Goal: Book appointment/travel/reservation

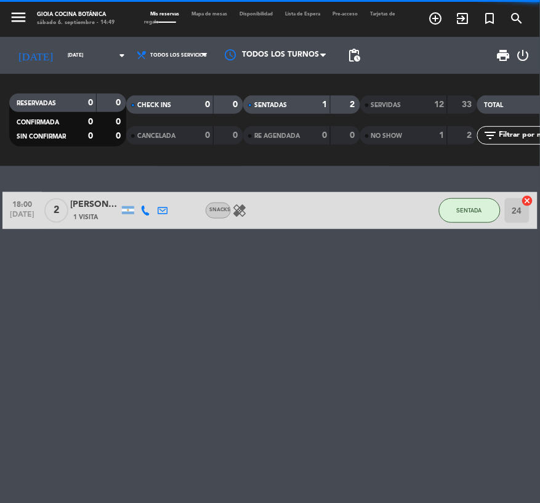
click at [12, 16] on icon "menu" at bounding box center [18, 17] width 18 height 18
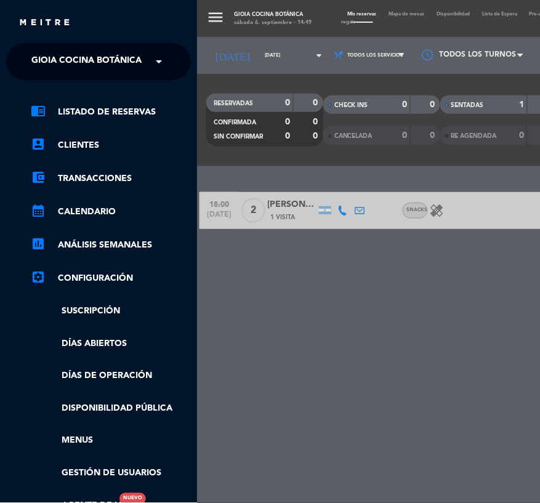
click at [118, 58] on span "Gioia Cocina Botánica" at bounding box center [86, 62] width 110 height 26
click at [270, 261] on div "menu [PERSON_NAME] Cocina Botánica [DATE] 6. septiembre - 14:49 Mis reservas Ma…" at bounding box center [467, 251] width 540 height 503
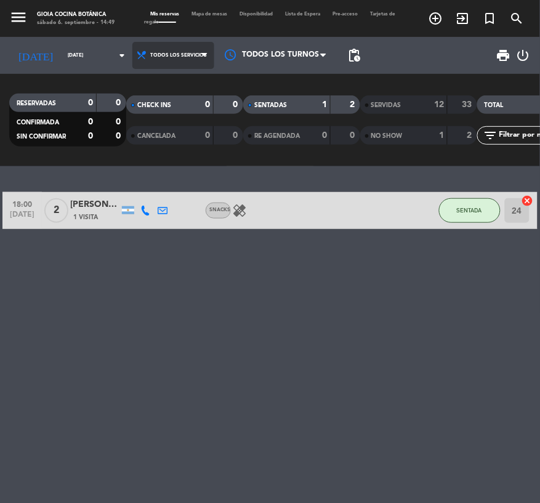
click at [182, 42] on span "Todos los servicios" at bounding box center [173, 55] width 82 height 27
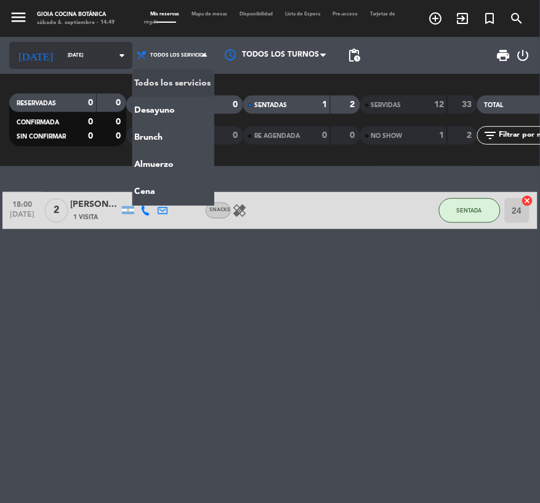
click at [87, 50] on input "[DATE]" at bounding box center [97, 55] width 71 height 18
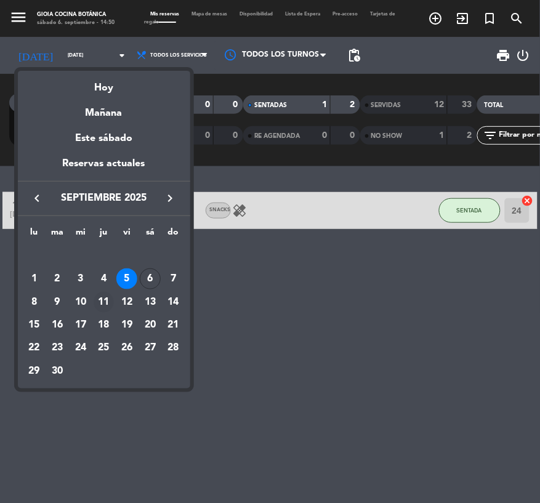
click at [105, 303] on div "11" at bounding box center [104, 302] width 21 height 21
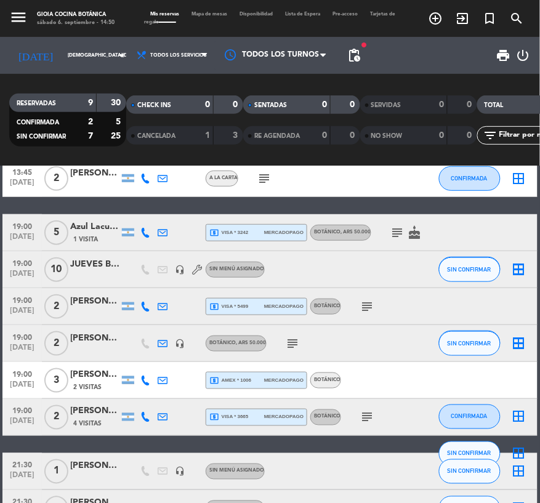
scroll to position [137, 0]
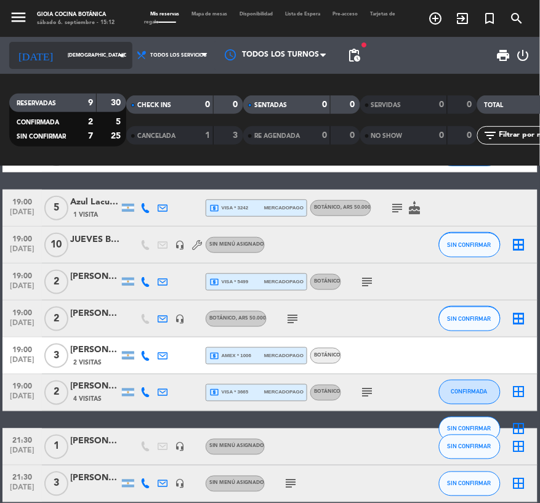
click at [114, 55] on icon "arrow_drop_down" at bounding box center [121, 55] width 15 height 15
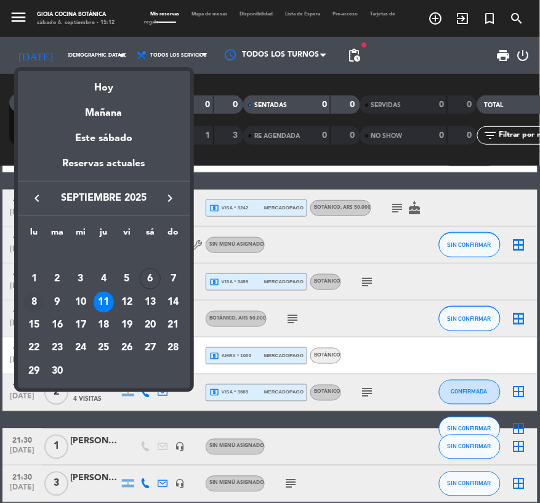
click at [38, 300] on div "8" at bounding box center [33, 302] width 21 height 21
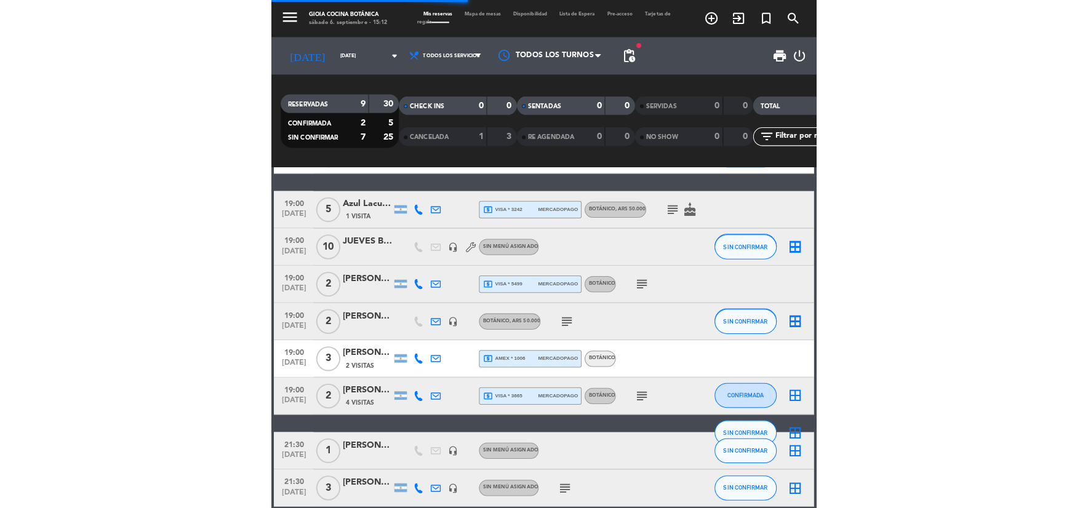
scroll to position [0, 0]
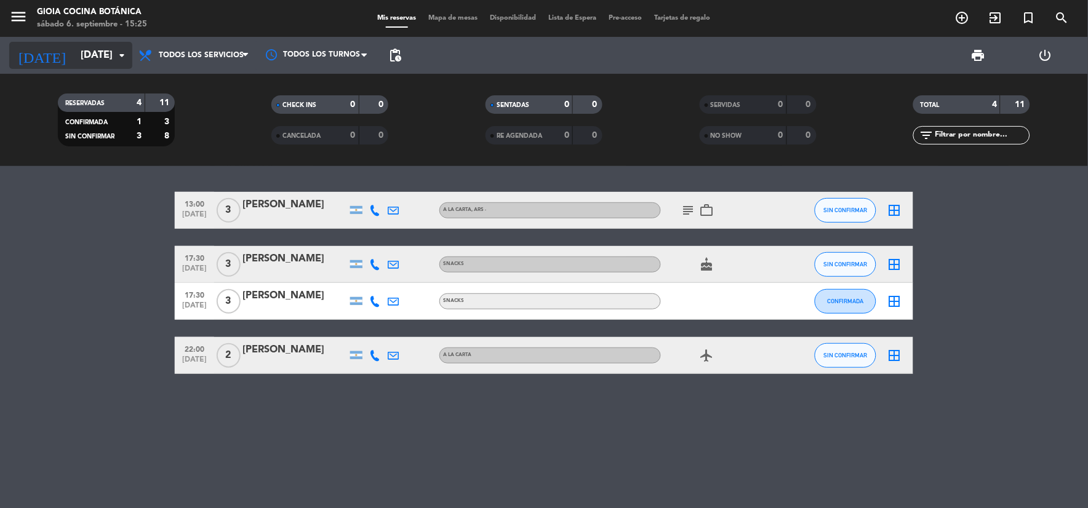
click at [114, 60] on icon "arrow_drop_down" at bounding box center [121, 55] width 15 height 15
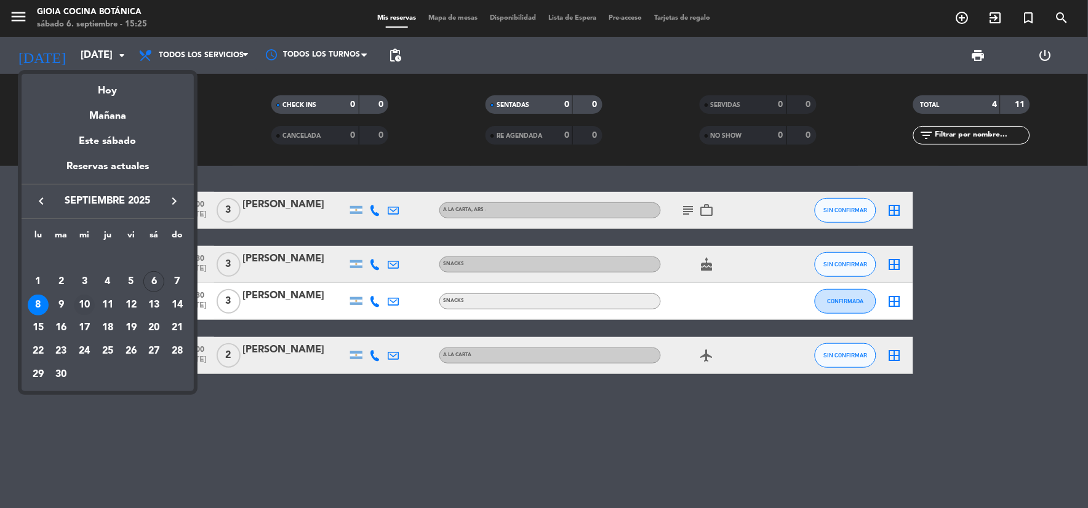
click at [81, 306] on div "10" at bounding box center [84, 305] width 21 height 21
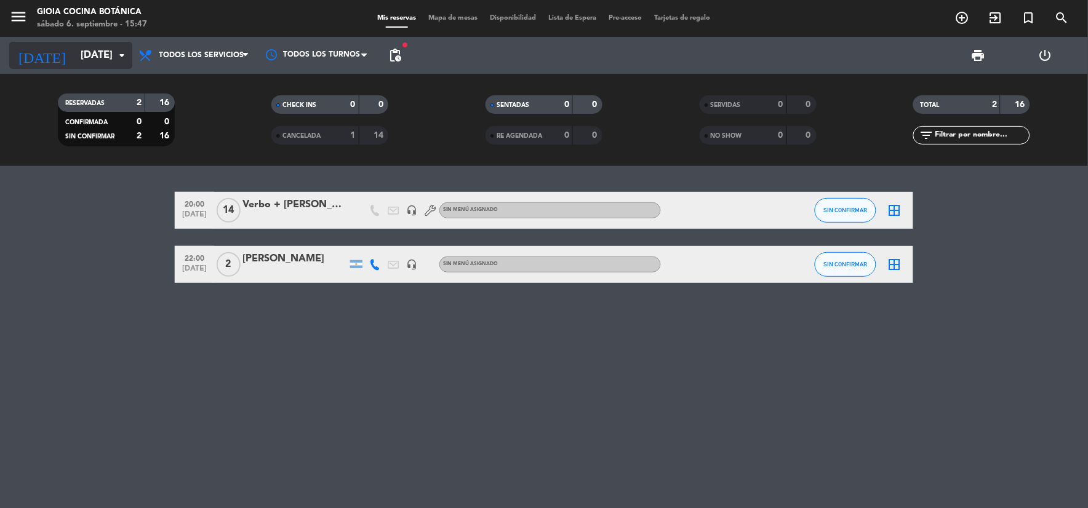
click at [106, 50] on input "[DATE]" at bounding box center [139, 56] width 130 height 24
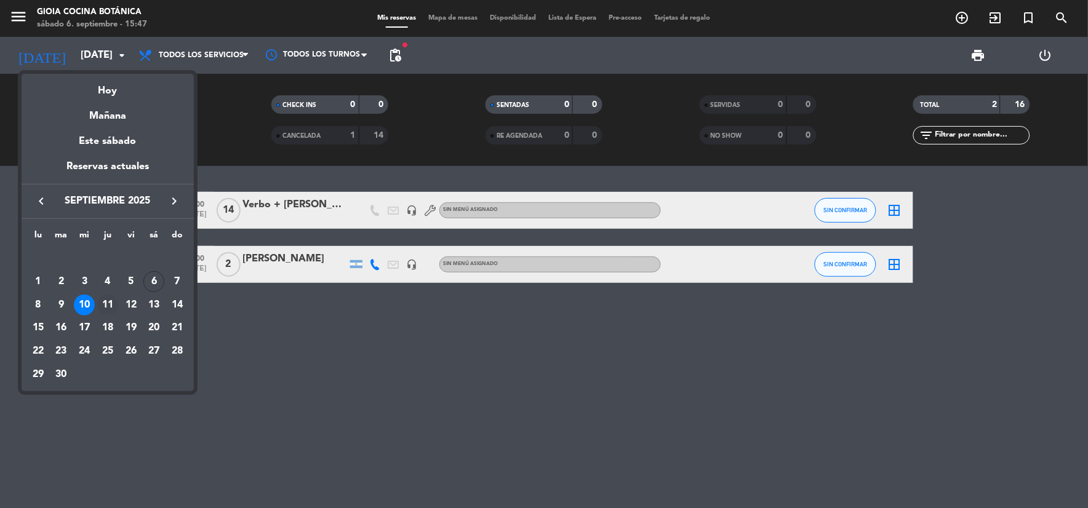
click at [108, 306] on div "11" at bounding box center [107, 305] width 21 height 21
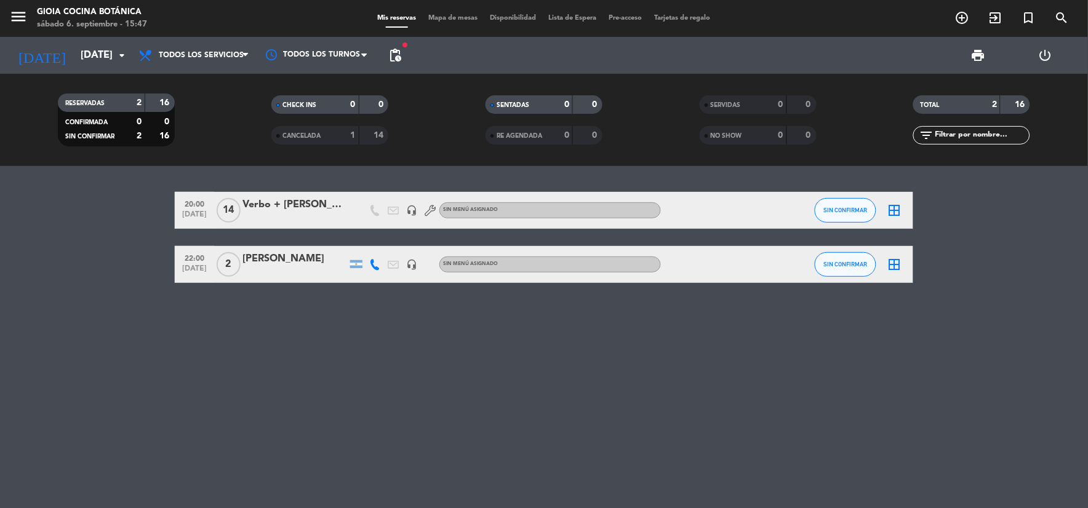
type input "[DEMOGRAPHIC_DATA][DATE]"
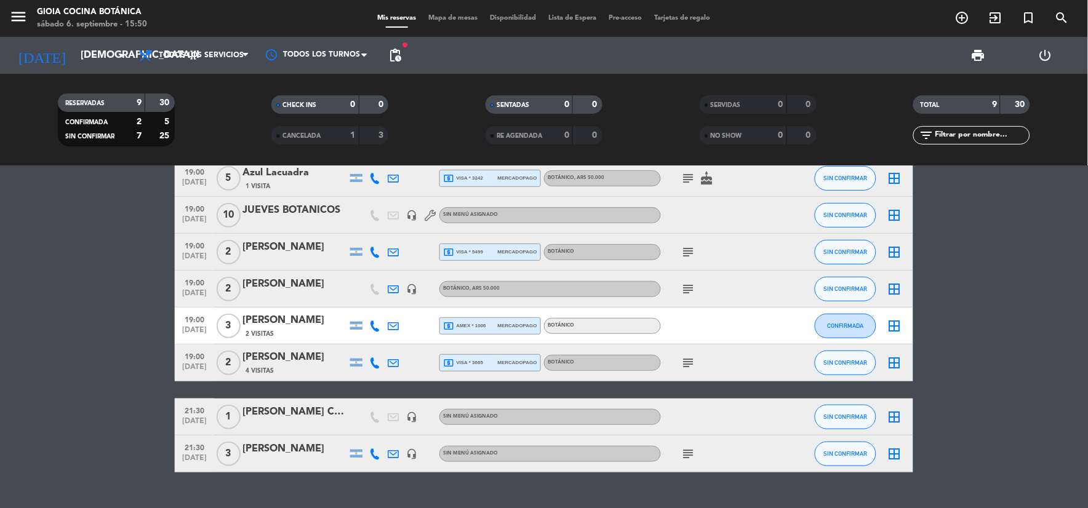
scroll to position [191, 0]
